Goal: Find specific page/section: Find specific page/section

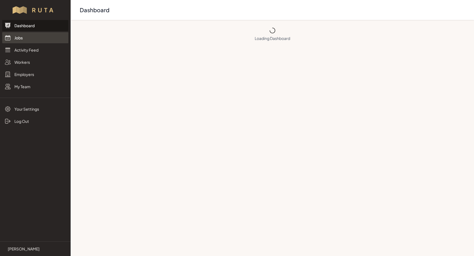
click at [20, 38] on link "Jobs" at bounding box center [35, 37] width 66 height 11
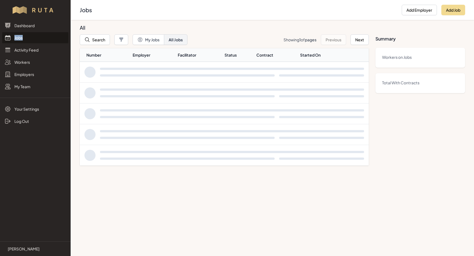
click at [20, 38] on link "Jobs" at bounding box center [35, 37] width 66 height 11
click at [100, 40] on button "Search" at bounding box center [95, 39] width 30 height 11
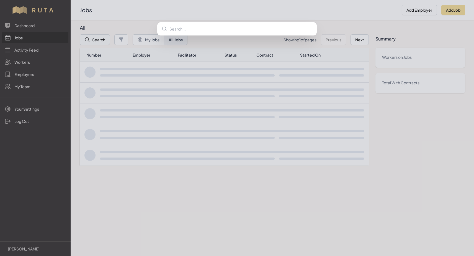
click at [100, 40] on div at bounding box center [237, 128] width 474 height 256
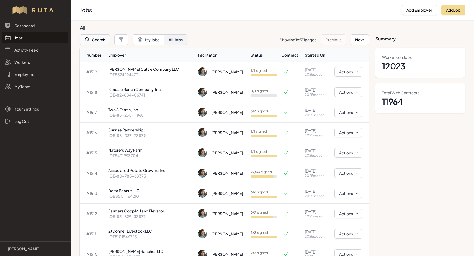
click at [100, 40] on button "Search" at bounding box center [95, 39] width 30 height 11
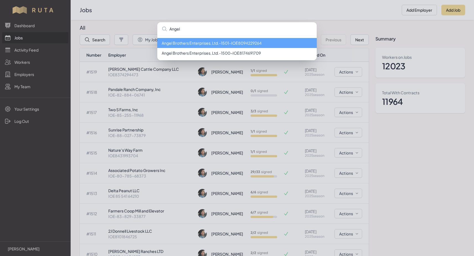
type input "Angel"
click at [200, 44] on li "Angel Brothers Enterprises, Ltd. - 1501 - IOE8094229264" at bounding box center [237, 43] width 160 height 10
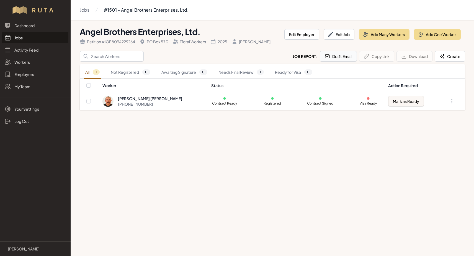
click at [338, 58] on button "Draft Email" at bounding box center [338, 56] width 37 height 11
click at [17, 37] on link "Jobs" at bounding box center [35, 37] width 66 height 11
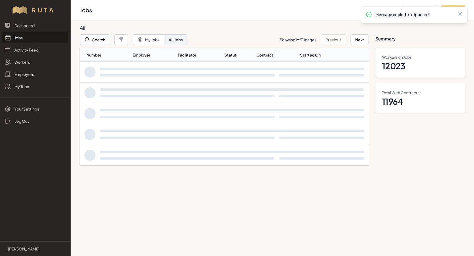
click at [95, 39] on button "Search" at bounding box center [95, 39] width 30 height 11
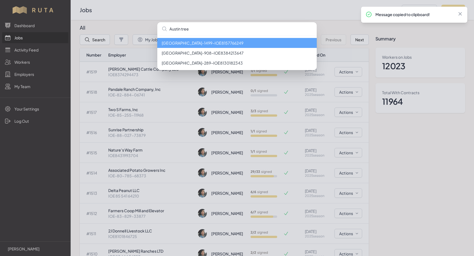
type input "Austin tree"
click at [195, 43] on li "[GEOGRAPHIC_DATA] - 1499 - IOE8157766249" at bounding box center [237, 43] width 160 height 10
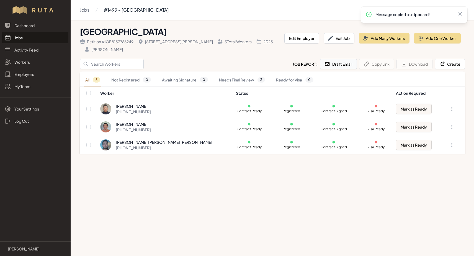
click at [338, 65] on button "Draft Email" at bounding box center [338, 64] width 37 height 11
click at [18, 39] on link "Jobs" at bounding box center [35, 37] width 66 height 11
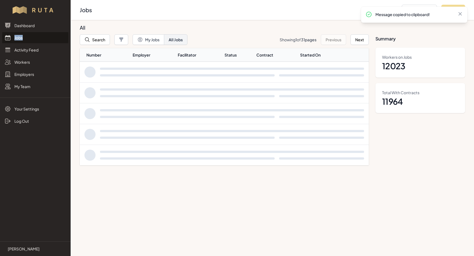
click at [18, 39] on link "Jobs" at bounding box center [35, 37] width 66 height 11
click at [98, 39] on button "Search" at bounding box center [95, 39] width 30 height 11
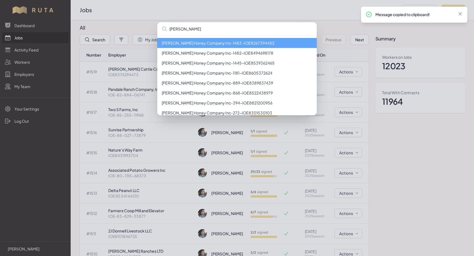
type input "[PERSON_NAME]"
click at [167, 43] on li "[PERSON_NAME] Honey Company Inc - 1483 - IOE8267394452" at bounding box center [237, 43] width 160 height 10
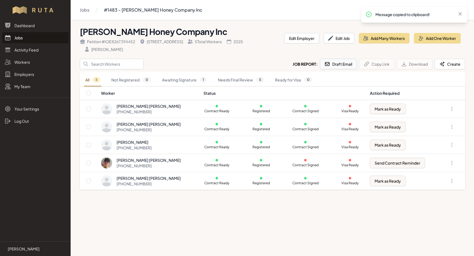
click at [336, 64] on button "Draft Email" at bounding box center [338, 64] width 37 height 11
click at [17, 39] on link "Jobs" at bounding box center [35, 37] width 66 height 11
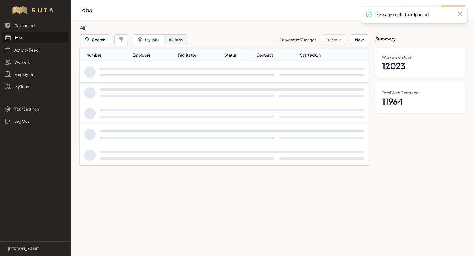
click at [92, 41] on button "Search" at bounding box center [95, 39] width 30 height 11
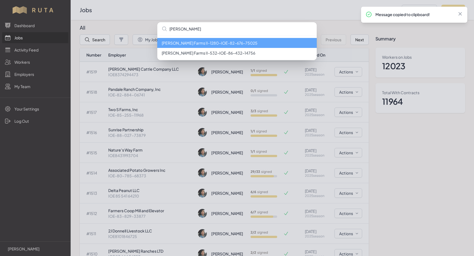
type input "[PERSON_NAME]"
click at [228, 42] on li "[PERSON_NAME] Farms II - 1280 - IOE-82-676-75025" at bounding box center [237, 43] width 160 height 10
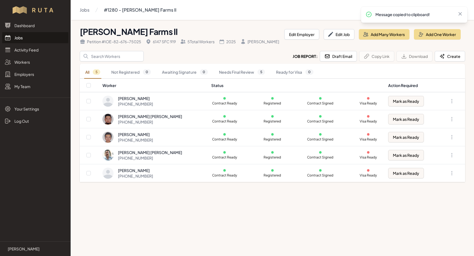
click at [19, 39] on link "Jobs" at bounding box center [35, 37] width 66 height 11
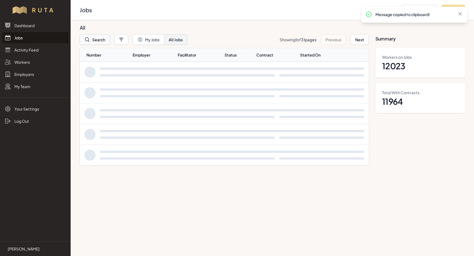
click at [93, 39] on button "Search" at bounding box center [95, 39] width 30 height 11
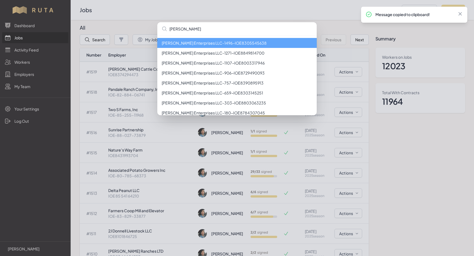
type input "[PERSON_NAME]"
click at [211, 43] on li "[PERSON_NAME] Enterprises LLC - 1496 - IOE8305545638" at bounding box center [237, 43] width 160 height 10
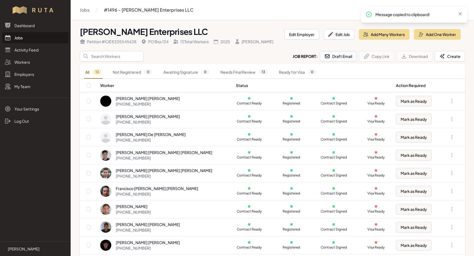
click at [335, 56] on button "Draft Email" at bounding box center [338, 56] width 37 height 11
click at [21, 39] on link "Jobs" at bounding box center [35, 37] width 66 height 11
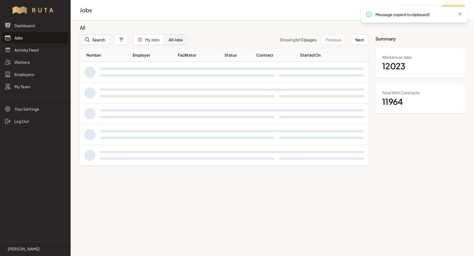
click at [104, 39] on button "Search" at bounding box center [95, 39] width 30 height 11
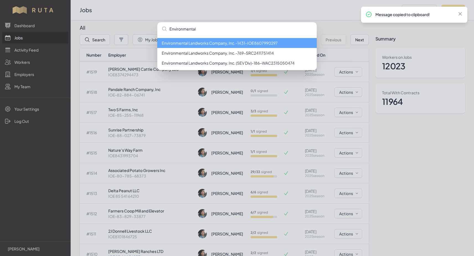
type input "Environmental"
click at [277, 43] on li "Environmental Landworks Company, Inc. - 1431 - IOE8607990297" at bounding box center [237, 43] width 160 height 10
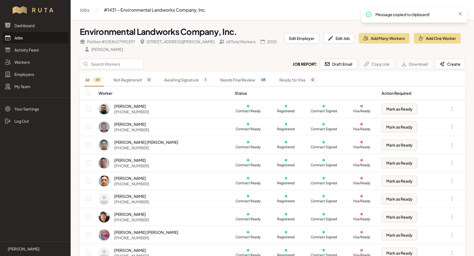
click at [21, 38] on link "Jobs" at bounding box center [35, 37] width 66 height 11
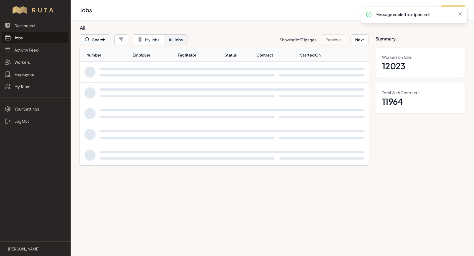
click at [99, 39] on button "Search" at bounding box center [95, 39] width 30 height 11
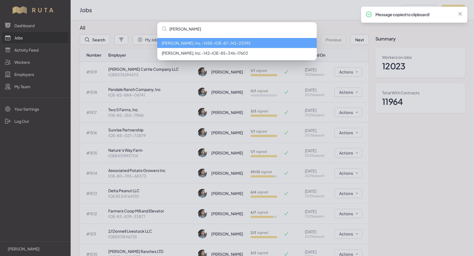
type input "[PERSON_NAME]"
click at [192, 44] on li "[PERSON_NAME], Inc. - 1458 - IOE-87-142-23092" at bounding box center [237, 43] width 160 height 10
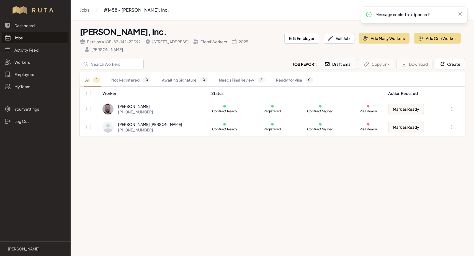
click at [349, 66] on button "Draft Email" at bounding box center [338, 64] width 37 height 11
click at [102, 69] on input "Search" at bounding box center [112, 64] width 64 height 11
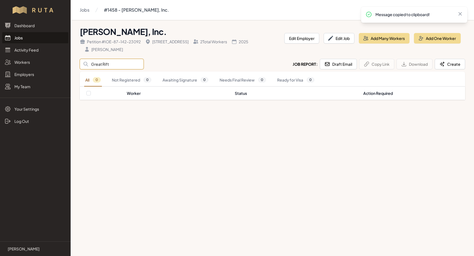
type input "Great Rift"
click at [21, 39] on link "Jobs" at bounding box center [35, 37] width 66 height 11
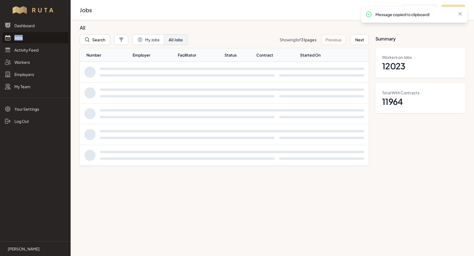
click at [21, 39] on link "Jobs" at bounding box center [35, 37] width 66 height 11
click at [100, 41] on button "Search" at bounding box center [95, 39] width 30 height 11
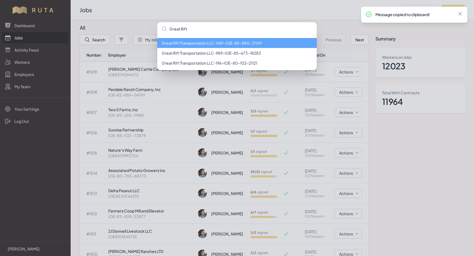
type input "Great Rift"
click at [215, 42] on li "Great Rift Transportation LLC - 1481 - IOE-85-880-31149" at bounding box center [237, 43] width 160 height 10
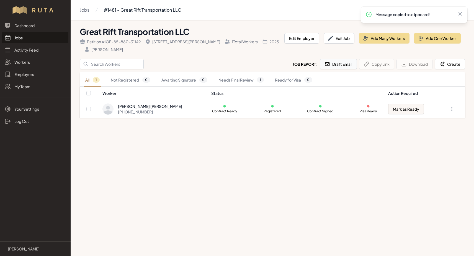
click at [346, 64] on button "Draft Email" at bounding box center [338, 64] width 37 height 11
click at [17, 39] on link "Jobs" at bounding box center [35, 37] width 66 height 11
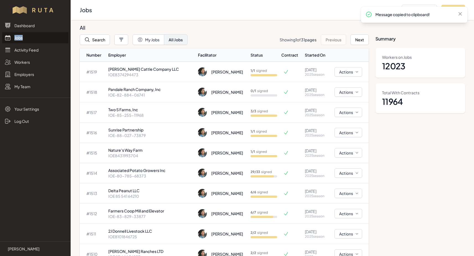
click at [17, 39] on link "Jobs" at bounding box center [35, 37] width 66 height 11
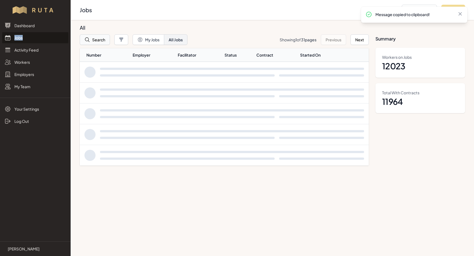
click at [91, 40] on button "Search" at bounding box center [95, 39] width 30 height 11
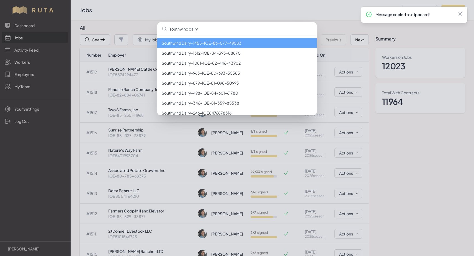
type input "southwind dairy"
click at [234, 43] on li "Southwind Dairy - 1455 - IOE-86-077-49583" at bounding box center [237, 43] width 160 height 10
